Goal: Book appointment/travel/reservation

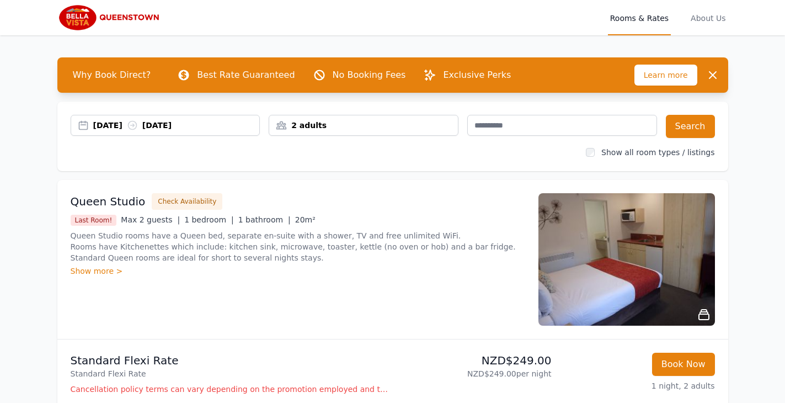
click at [138, 129] on div "[DATE] [DATE]" at bounding box center [176, 125] width 167 height 11
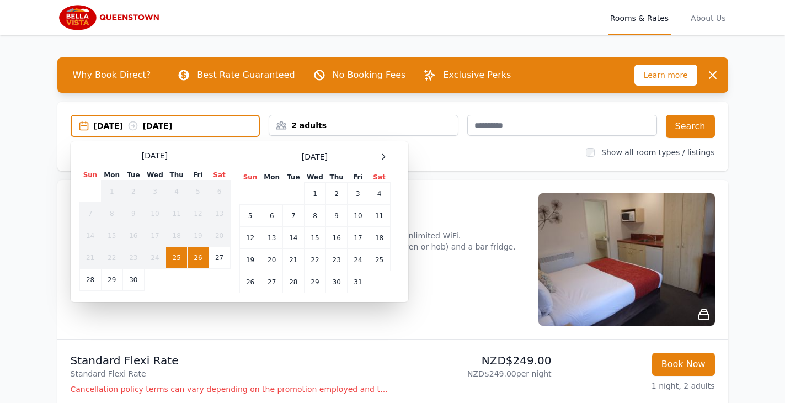
click at [387, 163] on span at bounding box center [383, 156] width 13 height 13
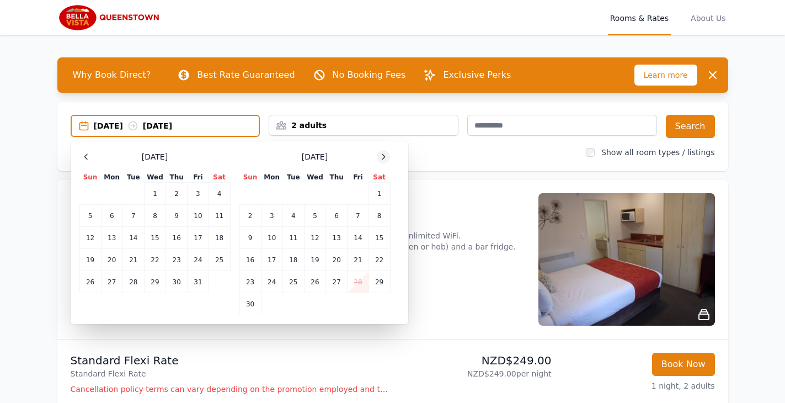
click at [382, 159] on icon at bounding box center [383, 156] width 9 height 9
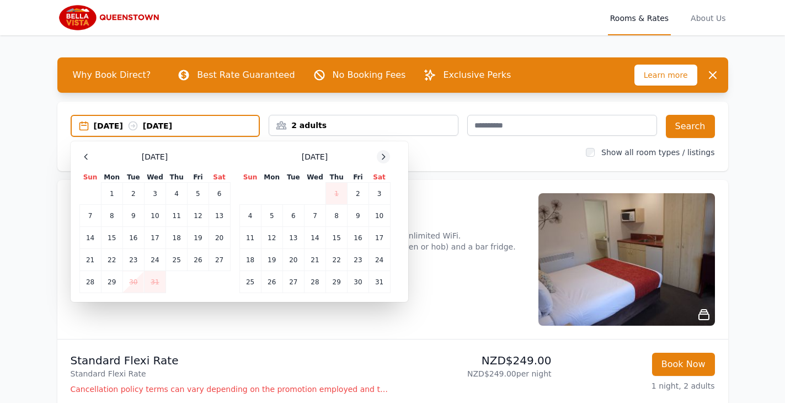
click at [382, 158] on icon at bounding box center [383, 156] width 9 height 9
click at [135, 239] on td "17" at bounding box center [133, 238] width 22 height 22
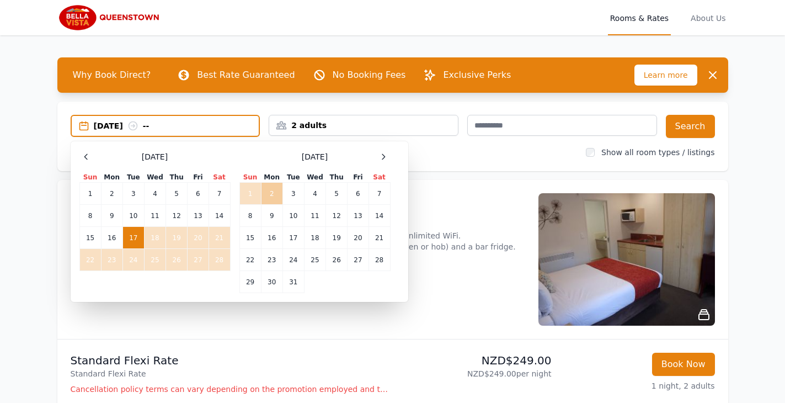
click at [274, 191] on td "2" at bounding box center [272, 194] width 22 height 22
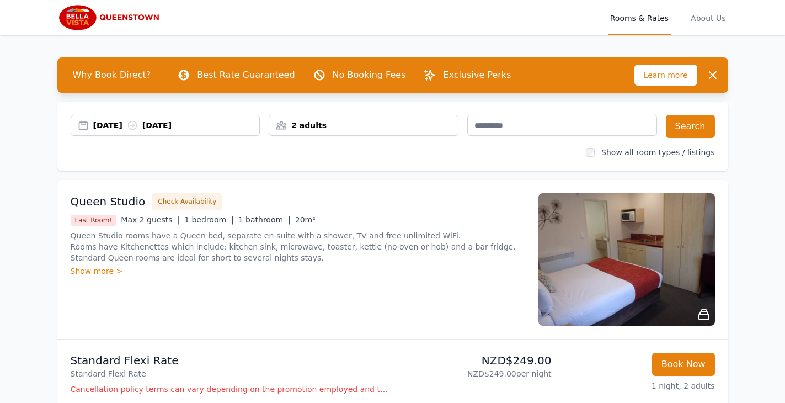
click at [371, 126] on div "2 adults" at bounding box center [363, 125] width 189 height 11
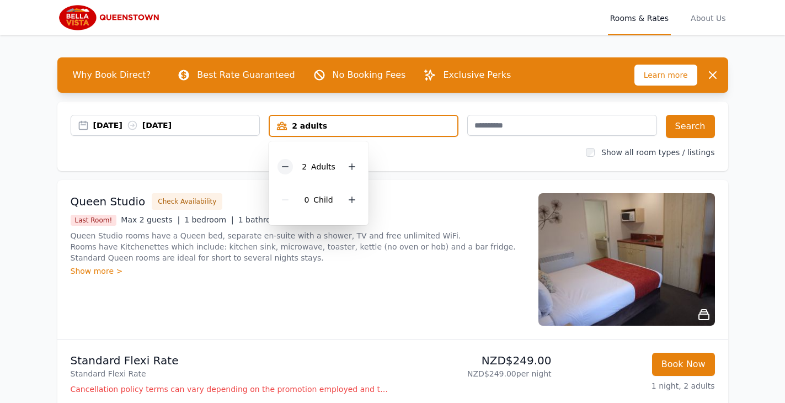
click at [290, 167] on icon at bounding box center [285, 166] width 9 height 9
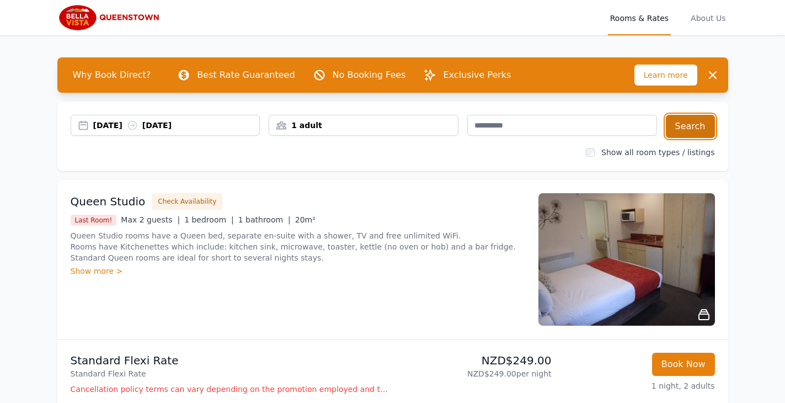
click at [688, 128] on button "Search" at bounding box center [690, 126] width 49 height 23
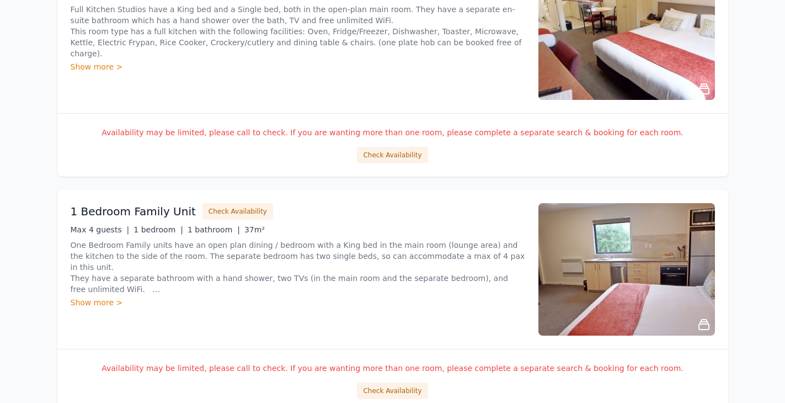
scroll to position [1463, 1]
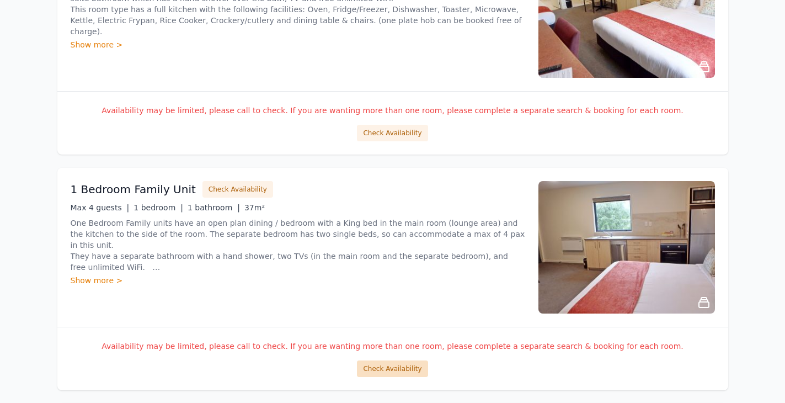
click at [386, 373] on button "Check Availability" at bounding box center [392, 368] width 71 height 17
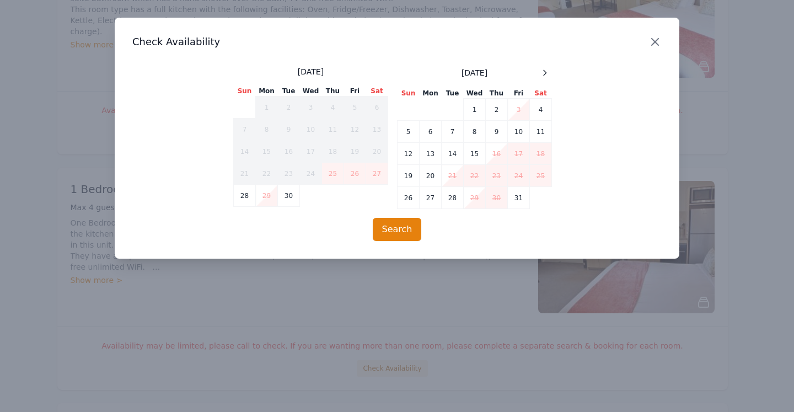
click at [655, 42] on icon "button" at bounding box center [655, 42] width 7 height 7
